Goal: Navigation & Orientation: Find specific page/section

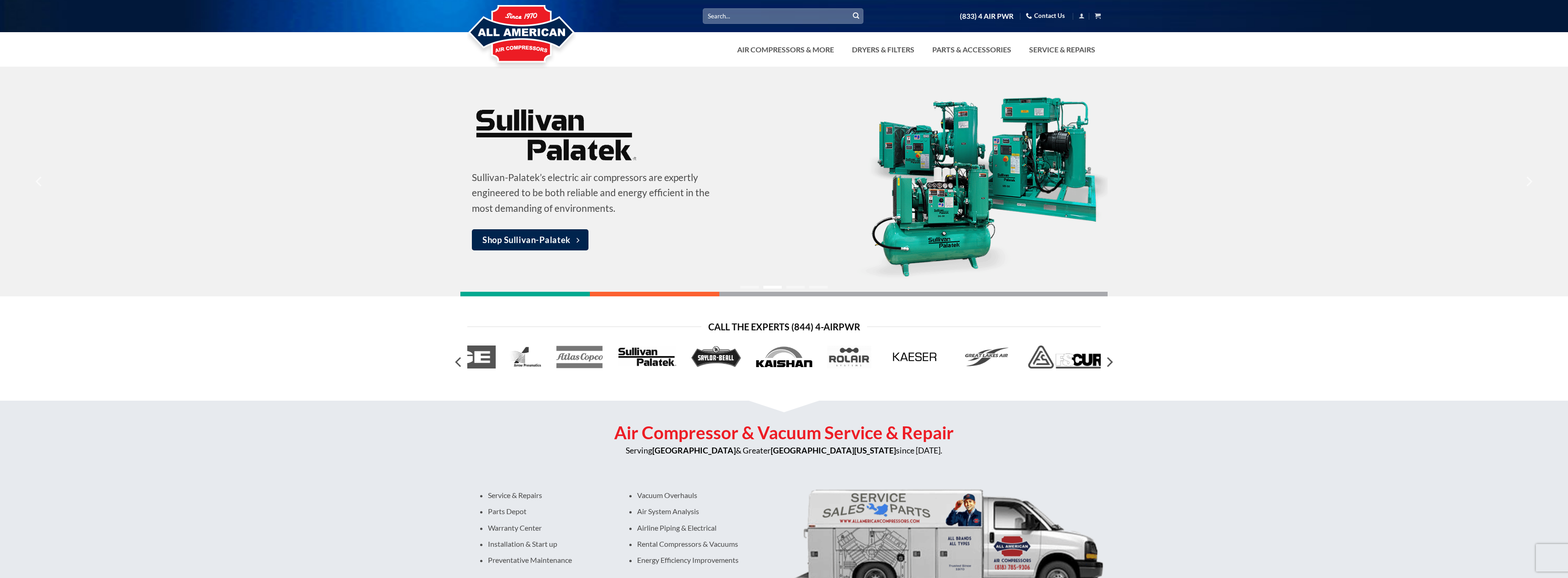
click at [563, 294] on div at bounding box center [525, 294] width 130 height 5
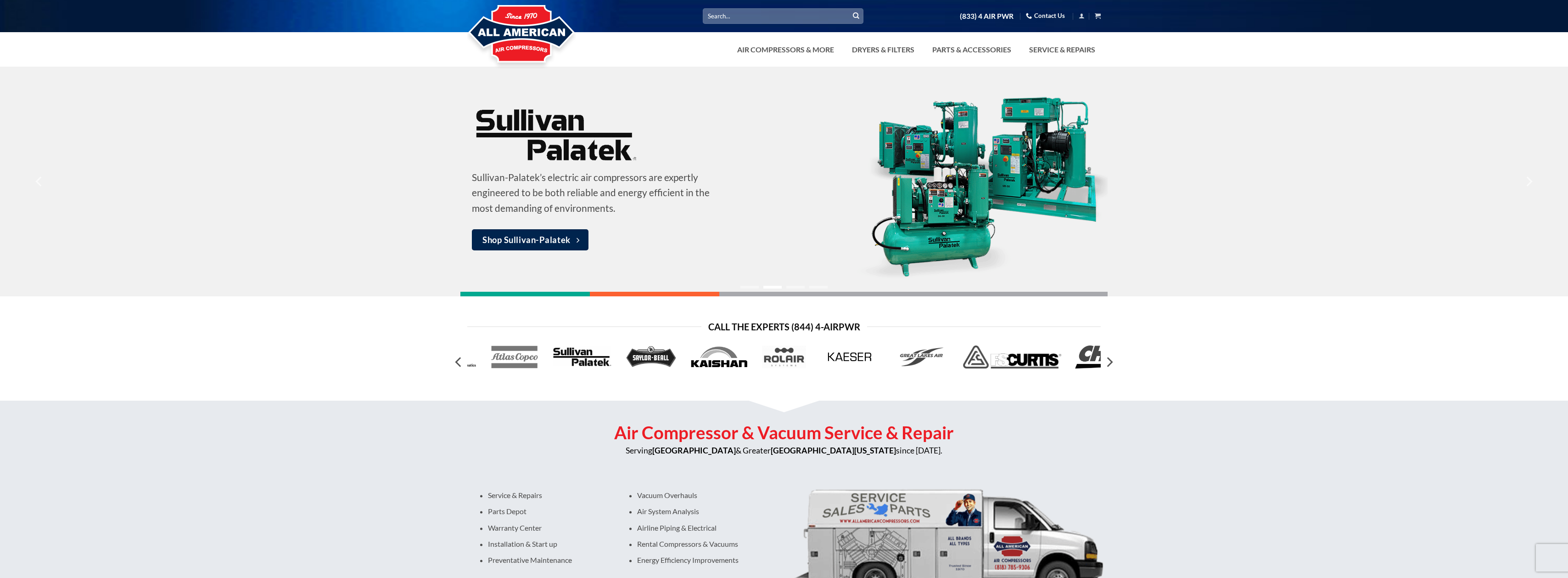
click at [561, 295] on div at bounding box center [525, 294] width 130 height 5
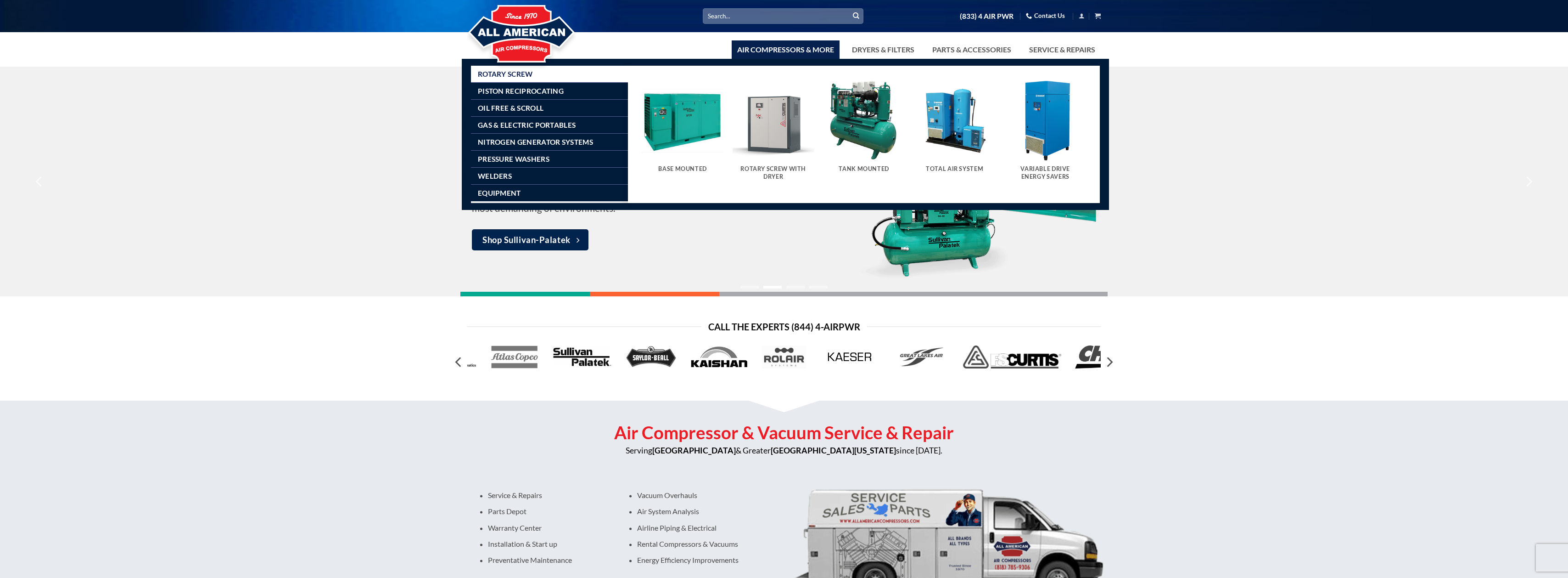
click at [788, 51] on link "Air Compressors & More" at bounding box center [785, 49] width 108 height 18
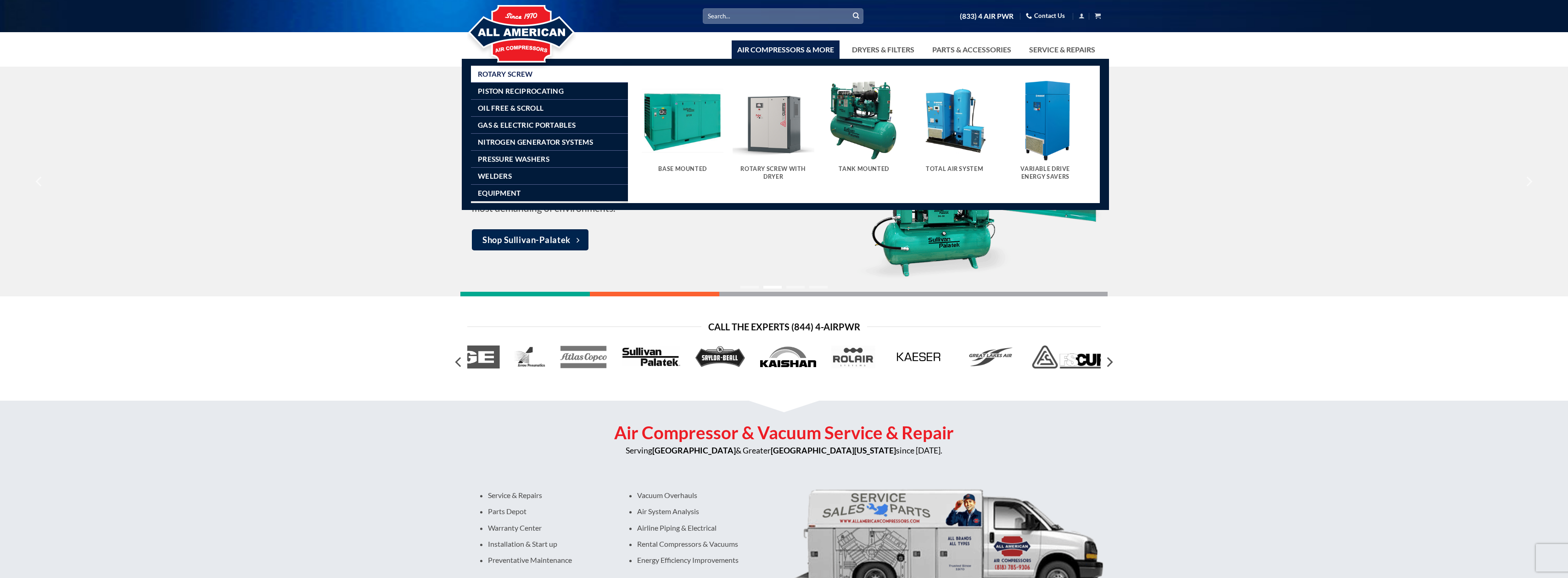
click at [866, 133] on img "Visit product category Tank Mounted" at bounding box center [864, 120] width 82 height 82
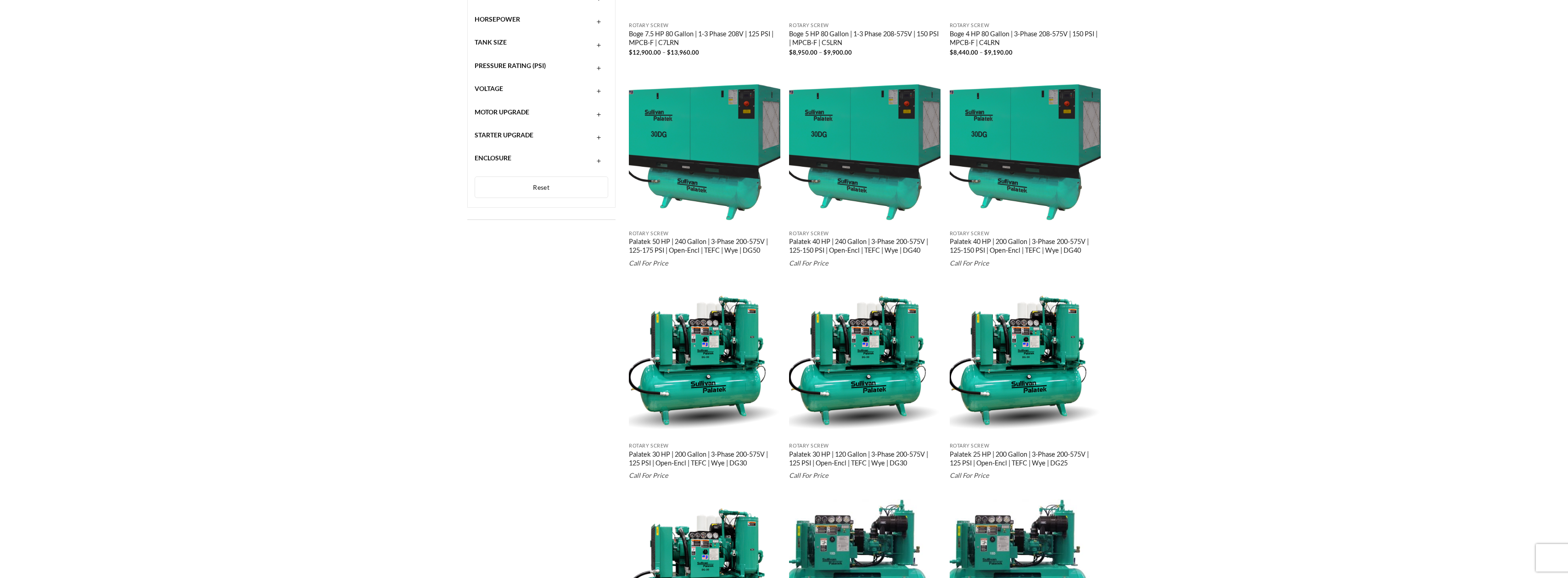
scroll to position [206, 0]
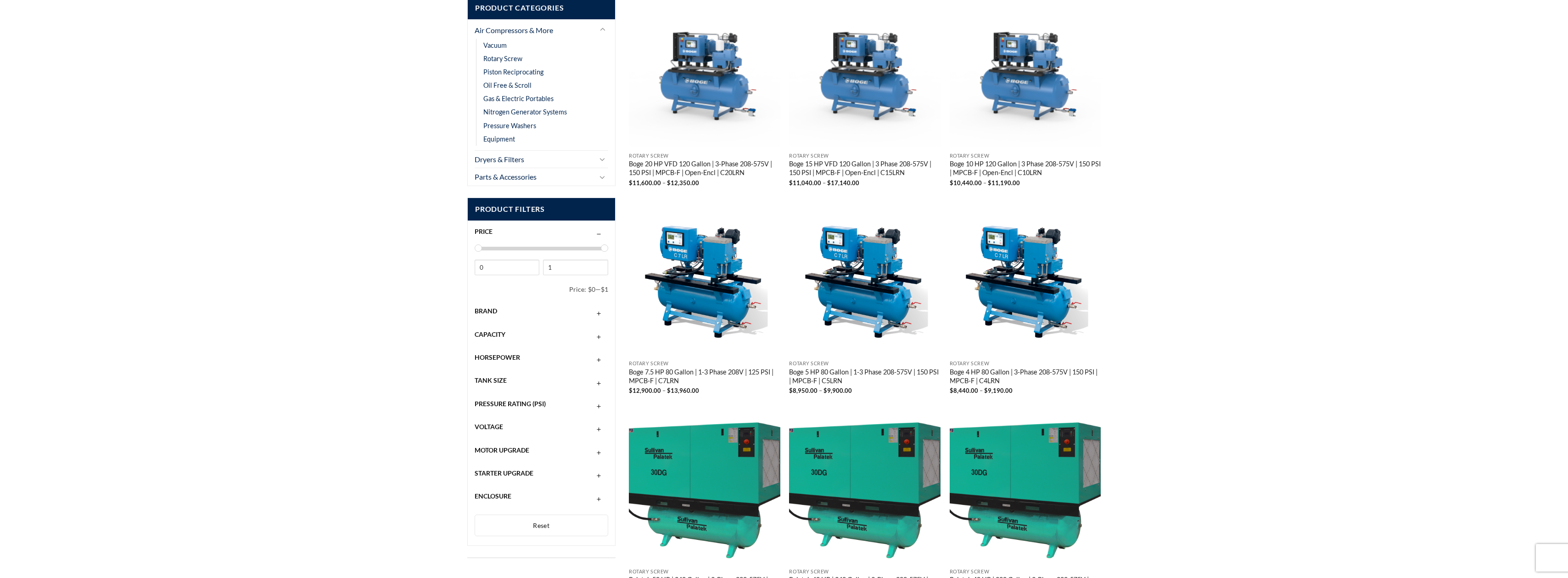
click at [552, 312] on div "Brand" at bounding box center [541, 311] width 133 height 18
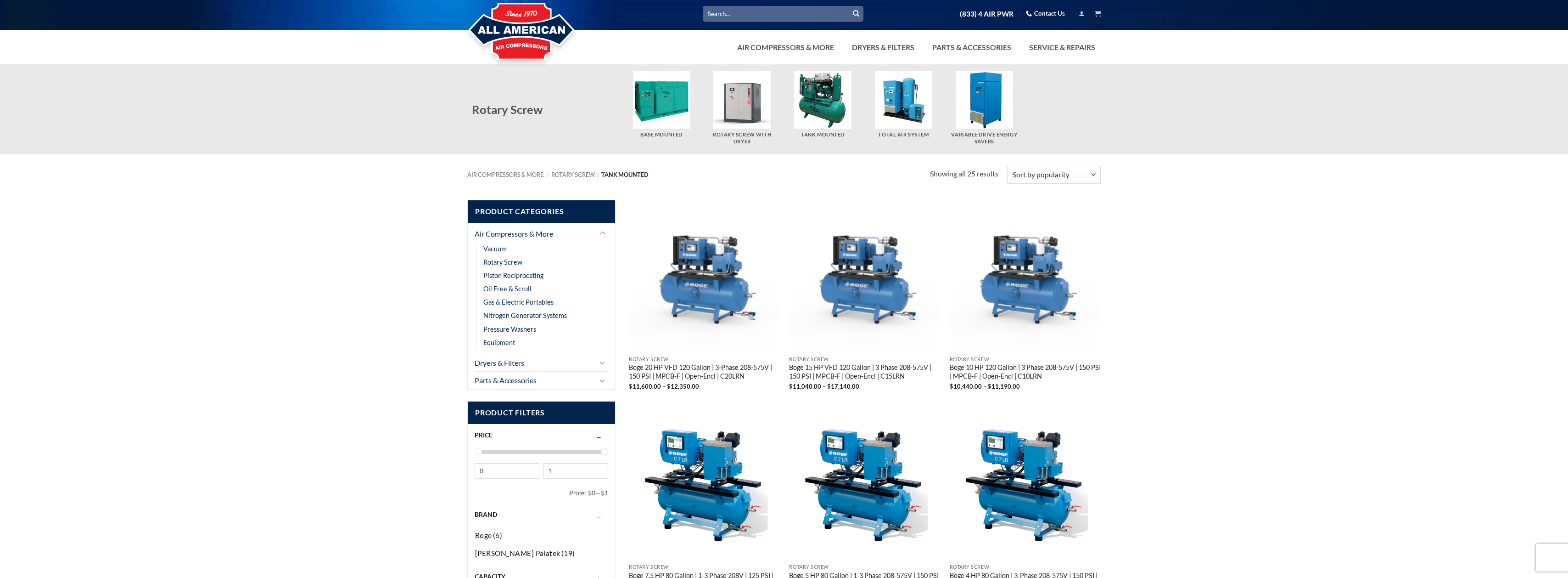
scroll to position [0, 0]
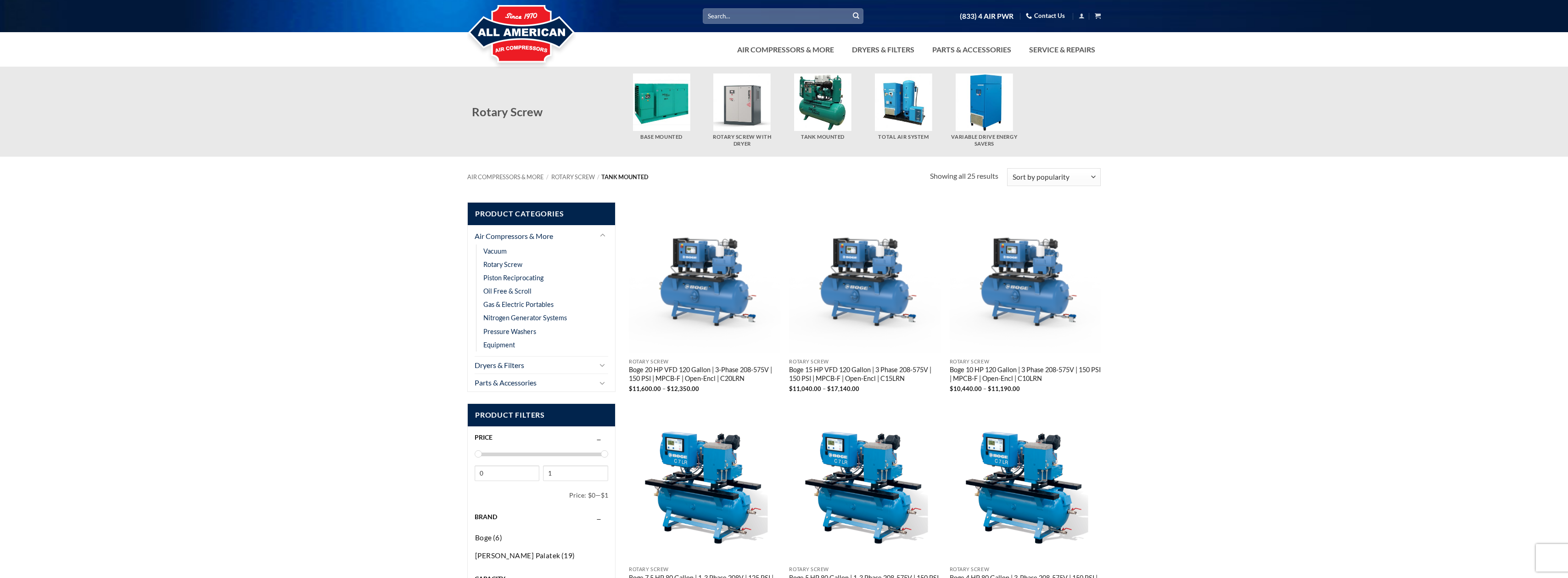
click at [542, 47] on img at bounding box center [522, 34] width 109 height 74
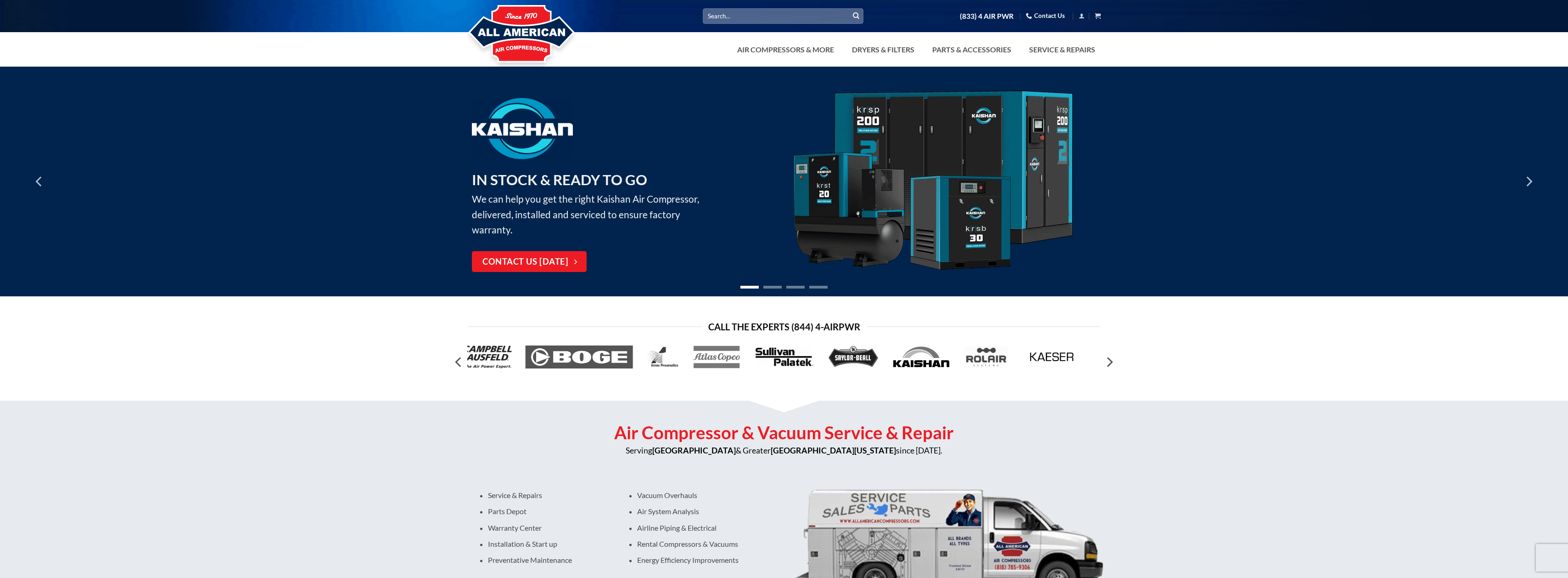
click at [826, 165] on img at bounding box center [933, 182] width 285 height 182
